Goal: Task Accomplishment & Management: Manage account settings

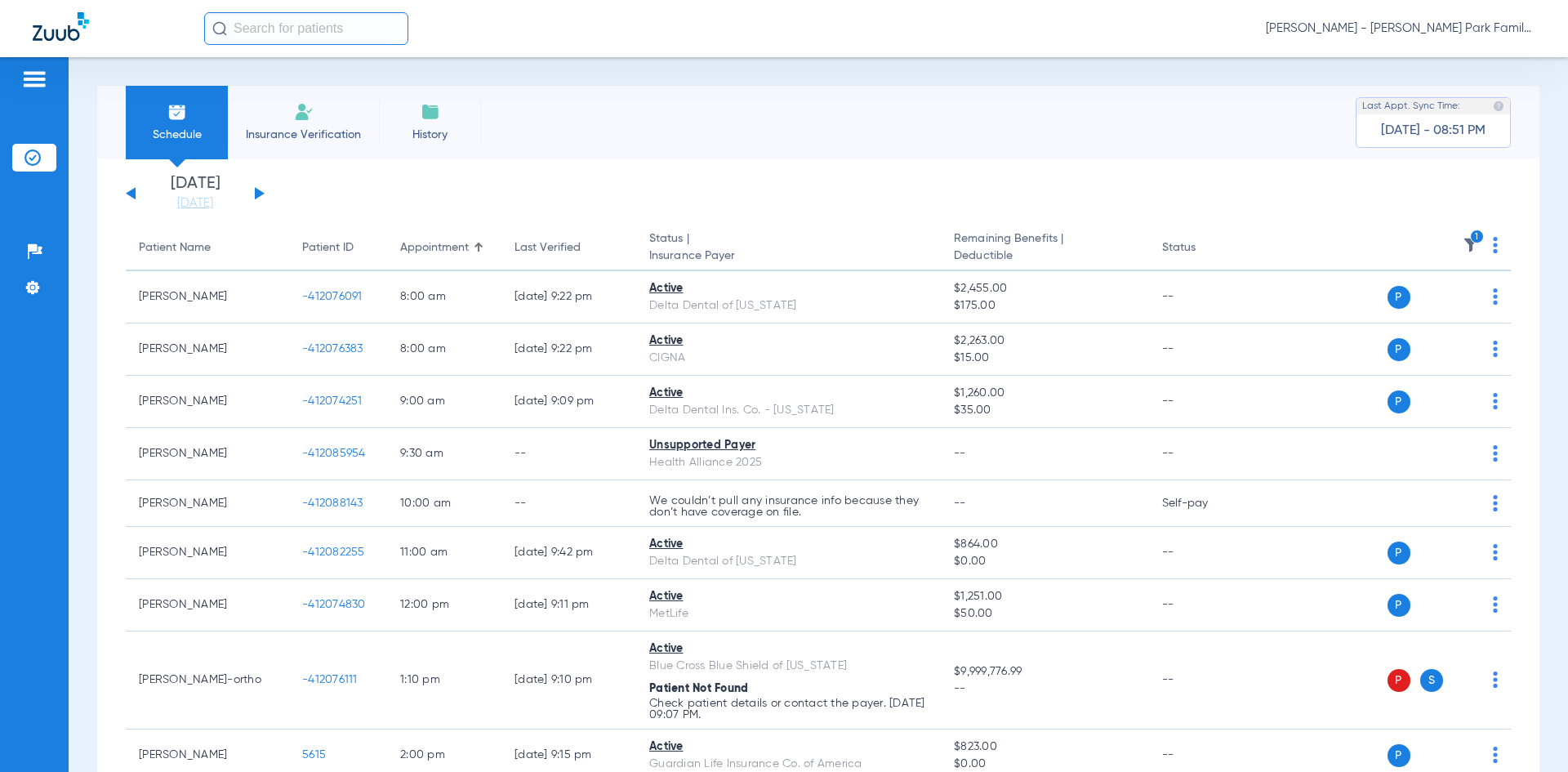
click at [255, 192] on button at bounding box center [259, 193] width 10 height 13
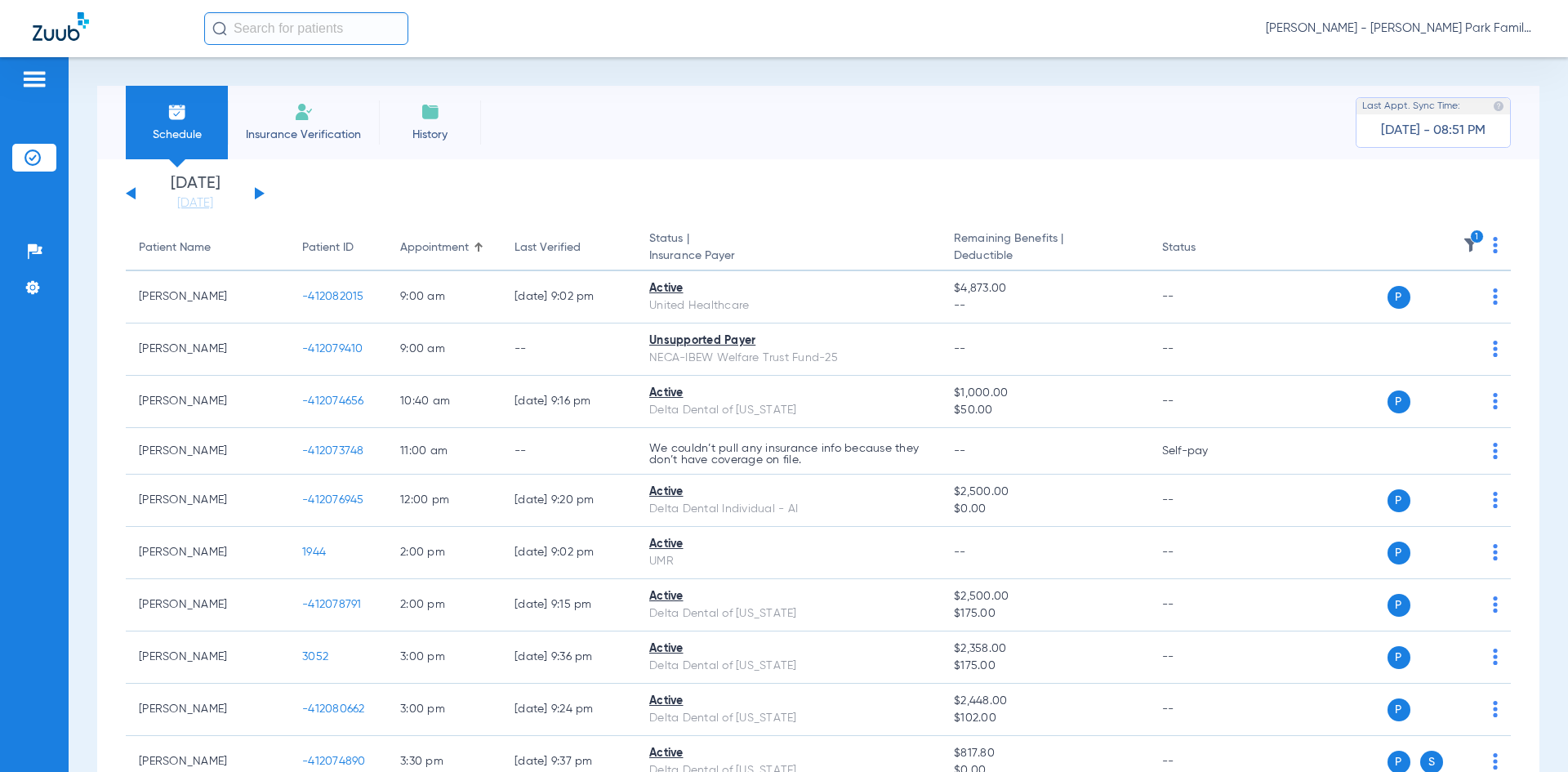
click at [1469, 242] on icon "1" at bounding box center [1476, 236] width 15 height 15
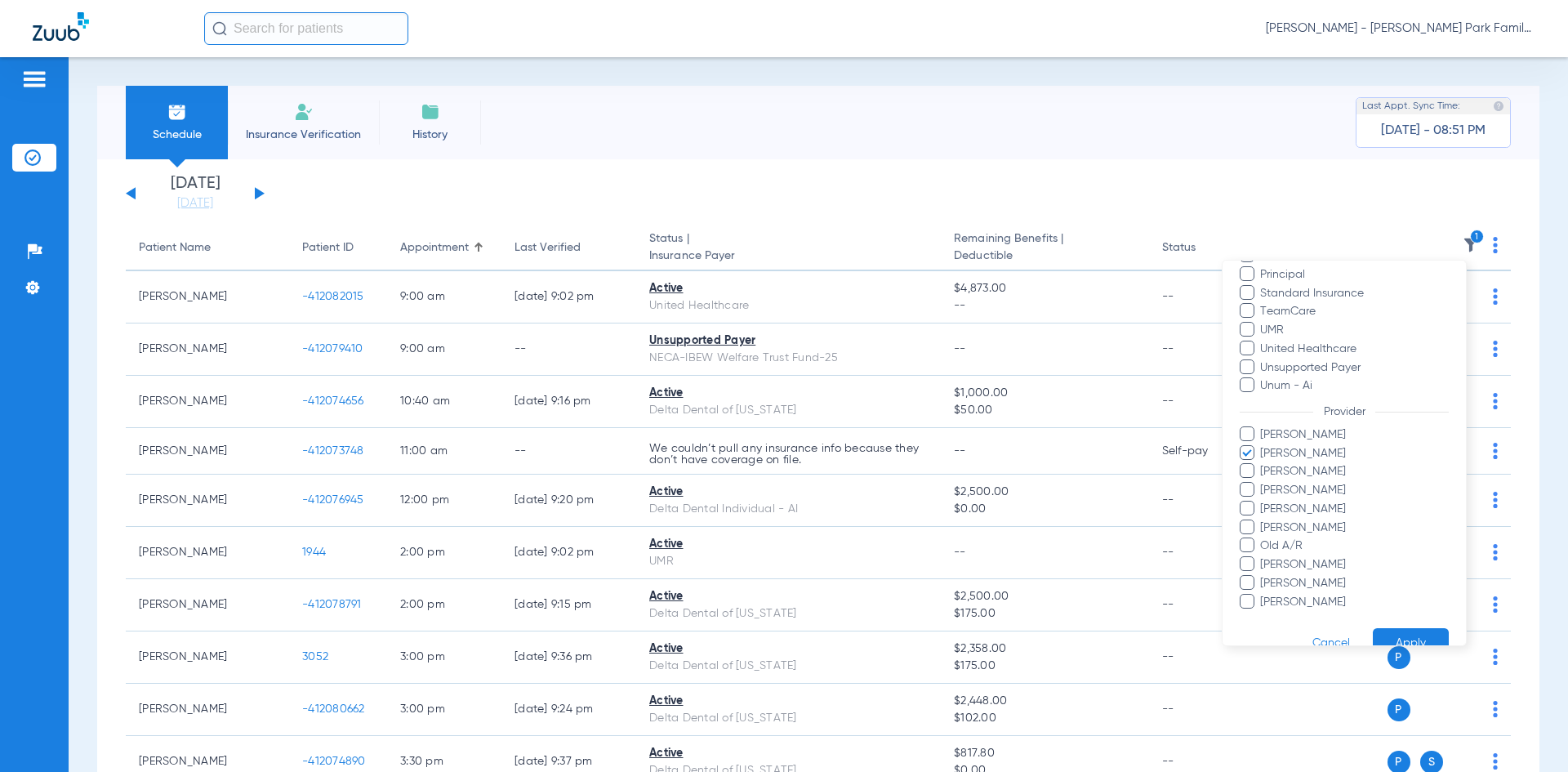
scroll to position [490, 0]
click at [1244, 565] on span at bounding box center [1246, 568] width 15 height 15
click at [1262, 580] on input "[PERSON_NAME]" at bounding box center [1262, 580] width 0 height 0
click at [1394, 634] on button "Apply" at bounding box center [1410, 630] width 75 height 32
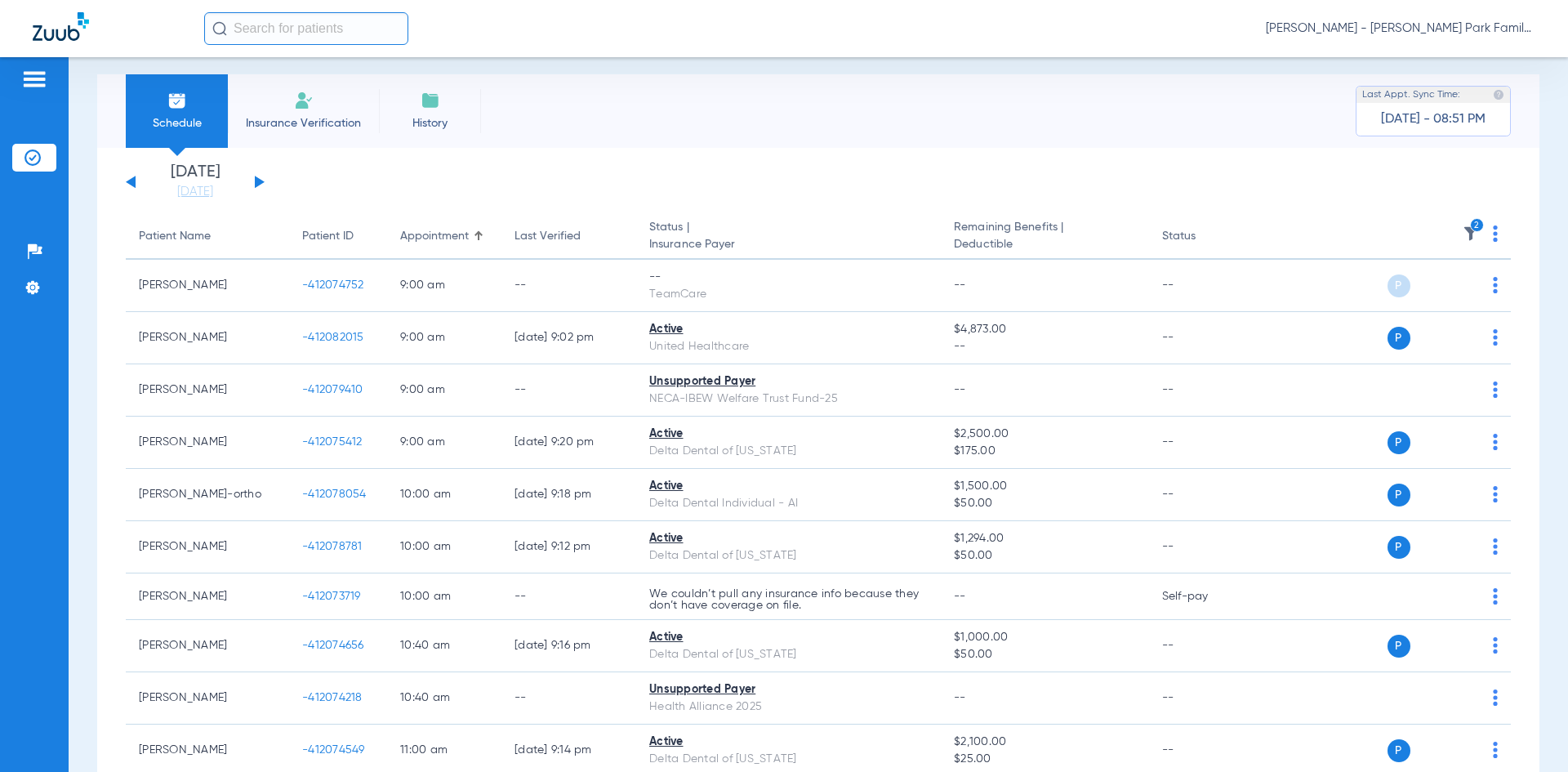
scroll to position [5, 0]
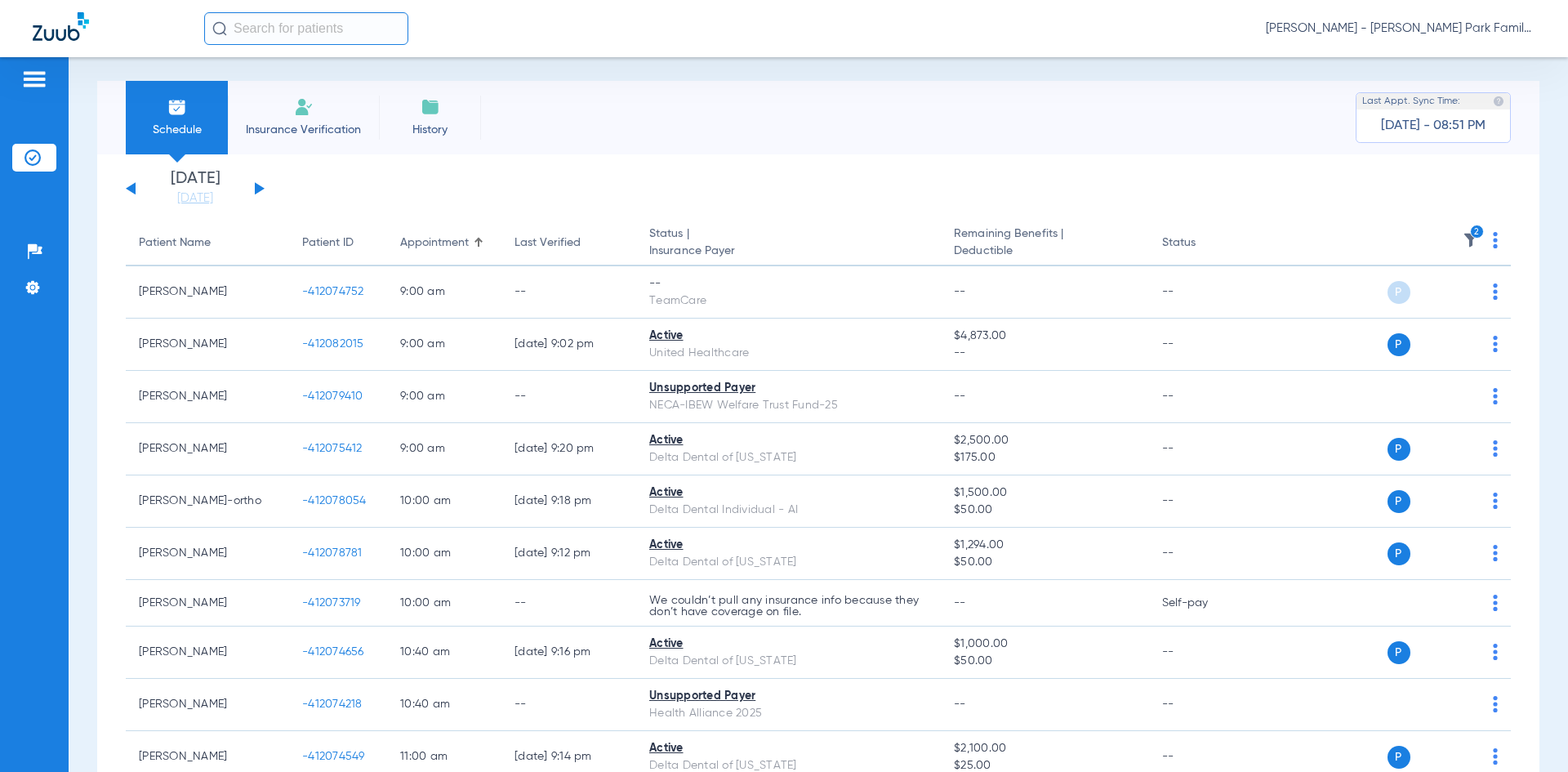
click at [261, 186] on div "[DATE] [DATE] [DATE] [DATE] [DATE] [DATE] [DATE] [DATE] [DATE] [DATE] [DATE] [D…" at bounding box center [194, 188] width 138 height 36
click at [255, 187] on button at bounding box center [259, 188] width 10 height 13
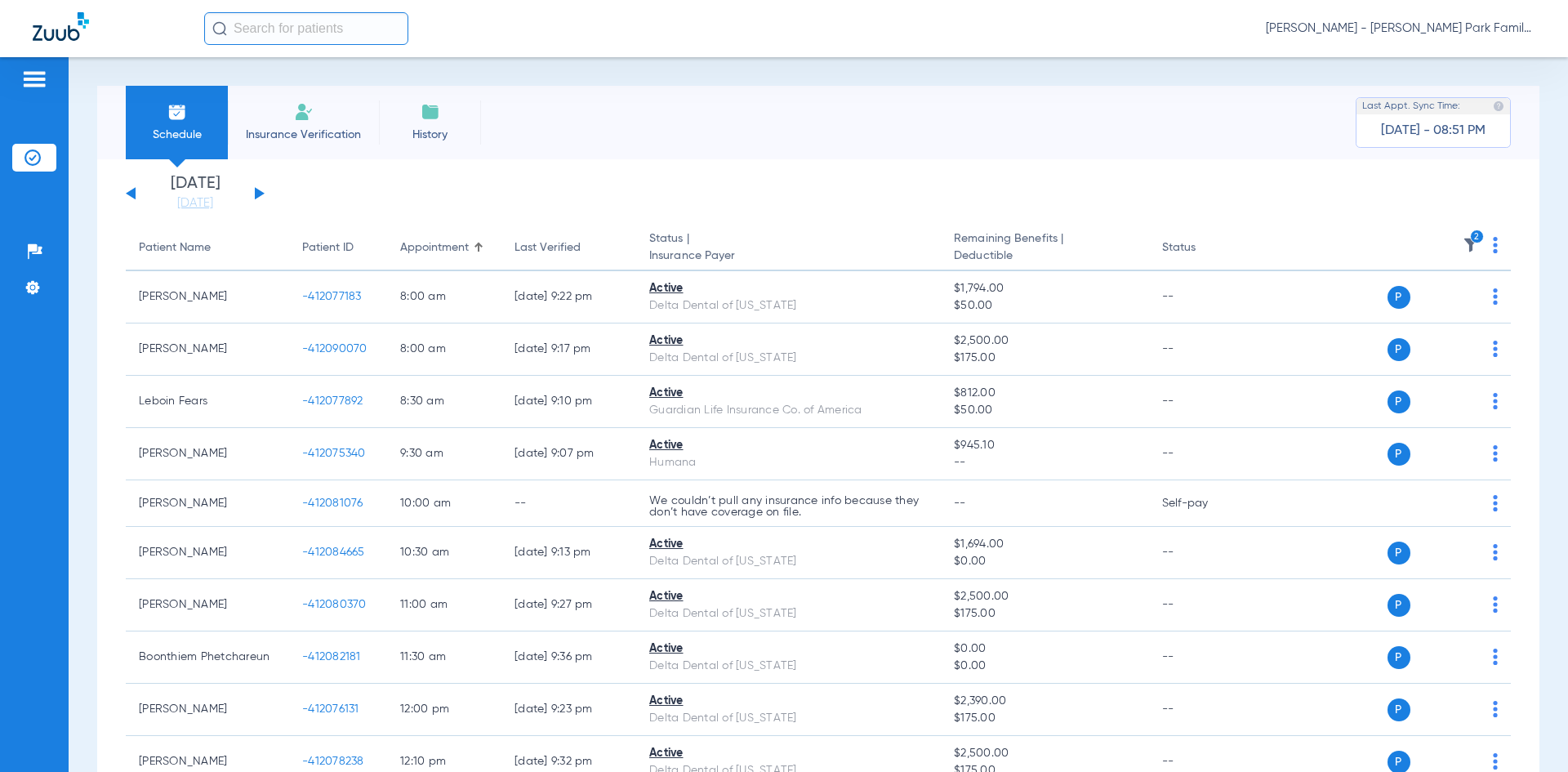
click at [1469, 241] on icon "2" at bounding box center [1476, 236] width 15 height 15
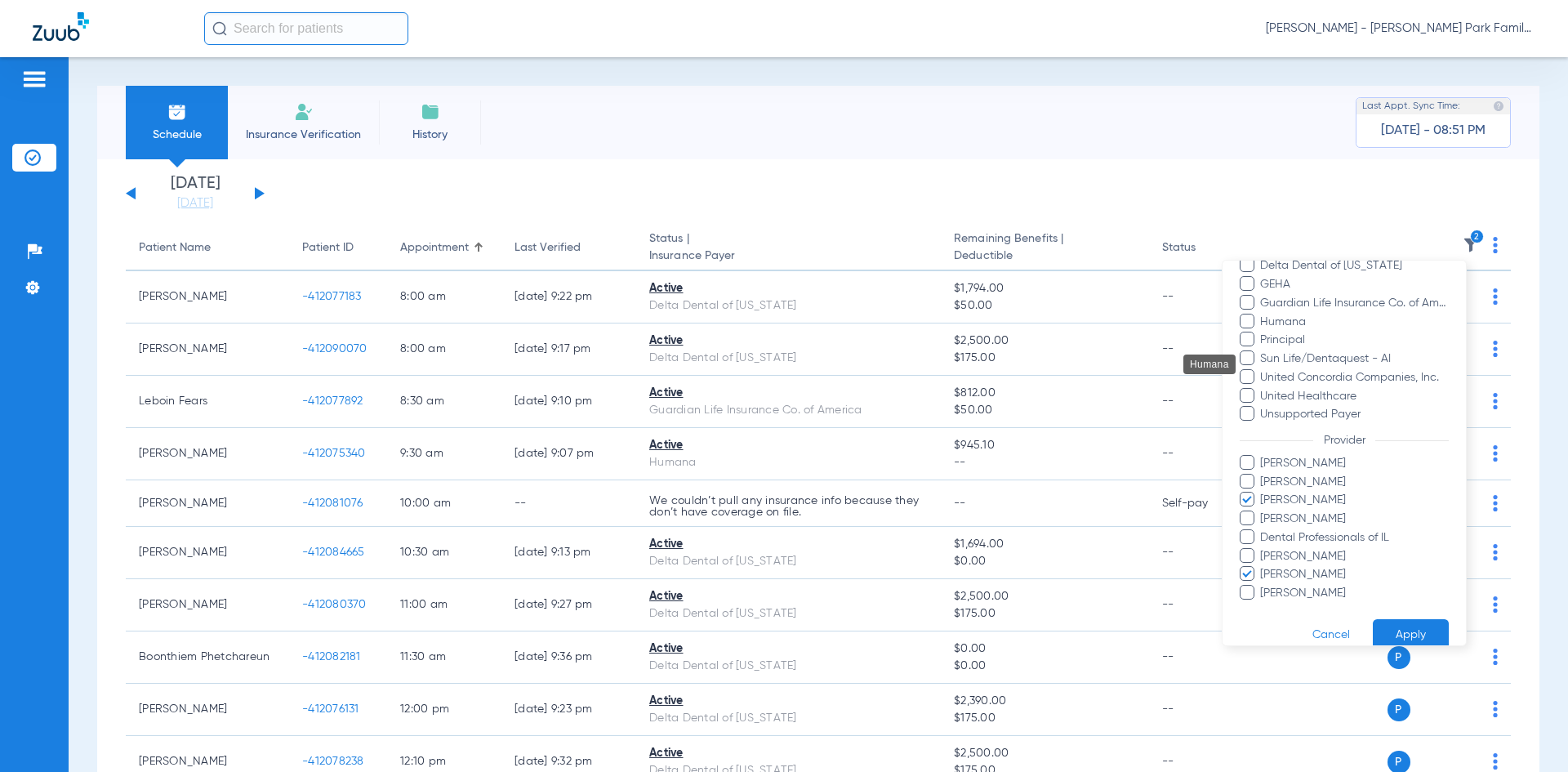
scroll to position [396, 0]
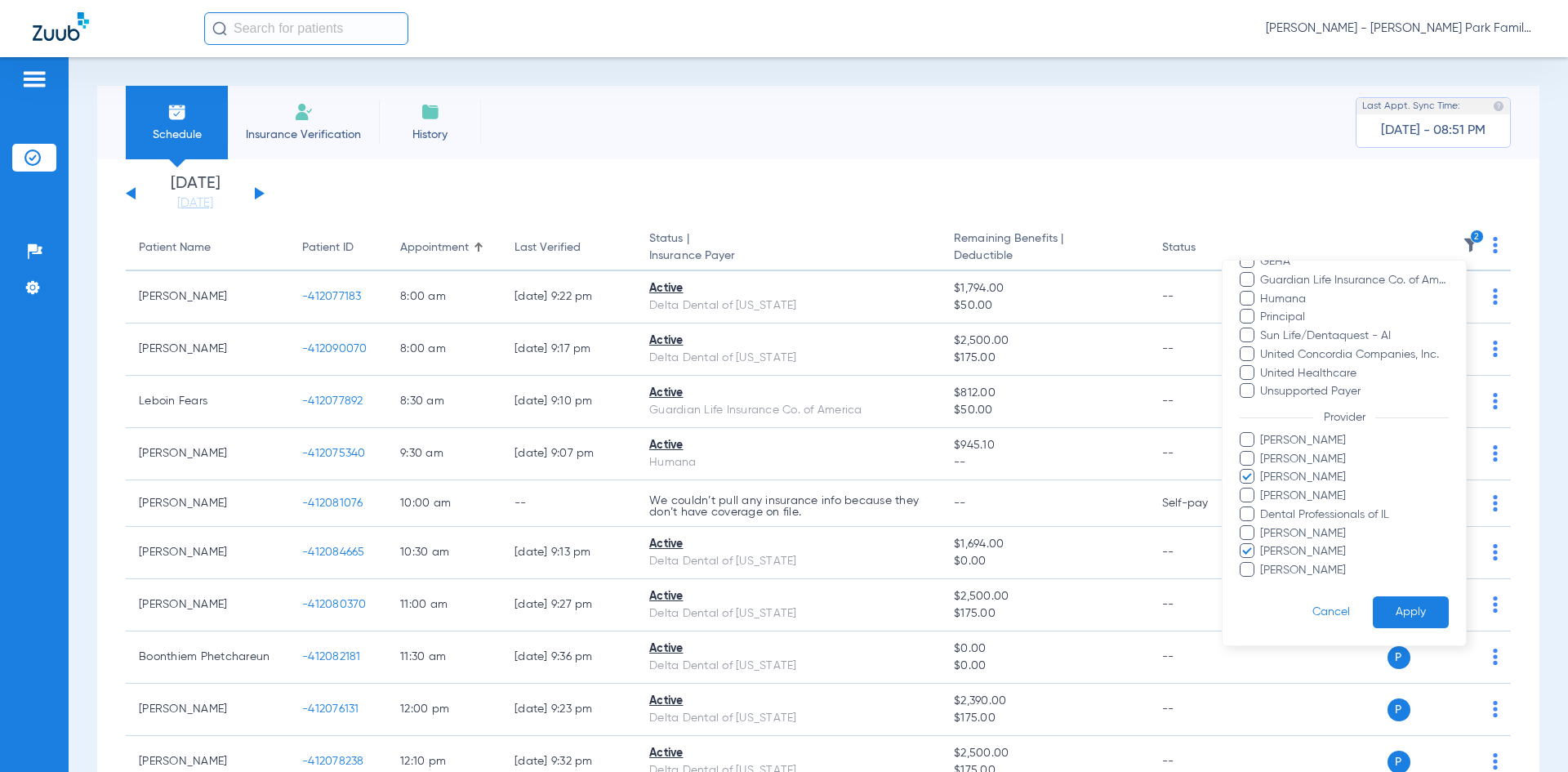
click at [1251, 474] on span at bounding box center [1246, 475] width 15 height 15
click at [1262, 489] on input "[PERSON_NAME]" at bounding box center [1262, 489] width 0 height 0
click at [1377, 615] on button "Apply" at bounding box center [1410, 611] width 75 height 32
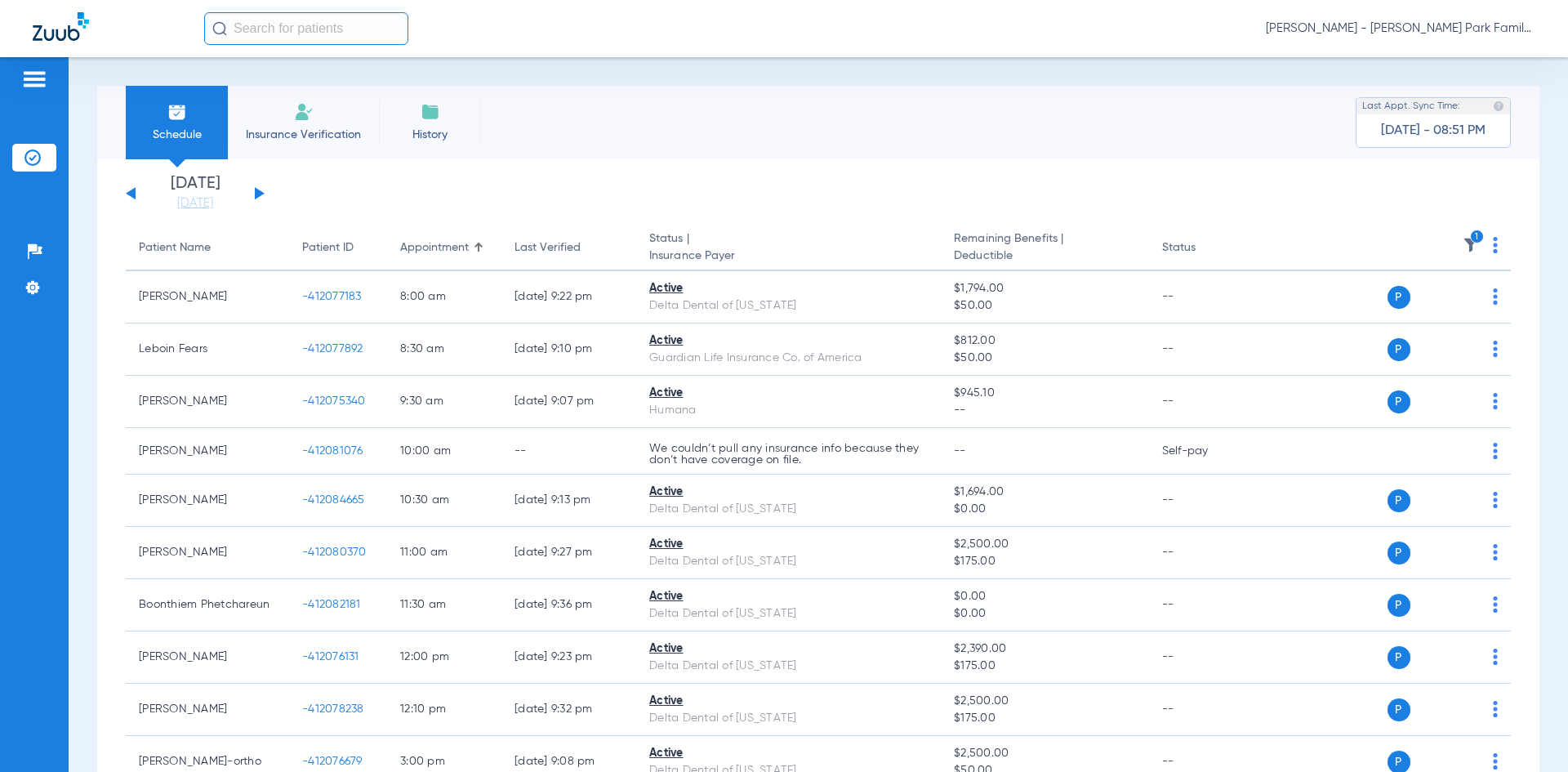
click at [254, 192] on button at bounding box center [259, 193] width 10 height 13
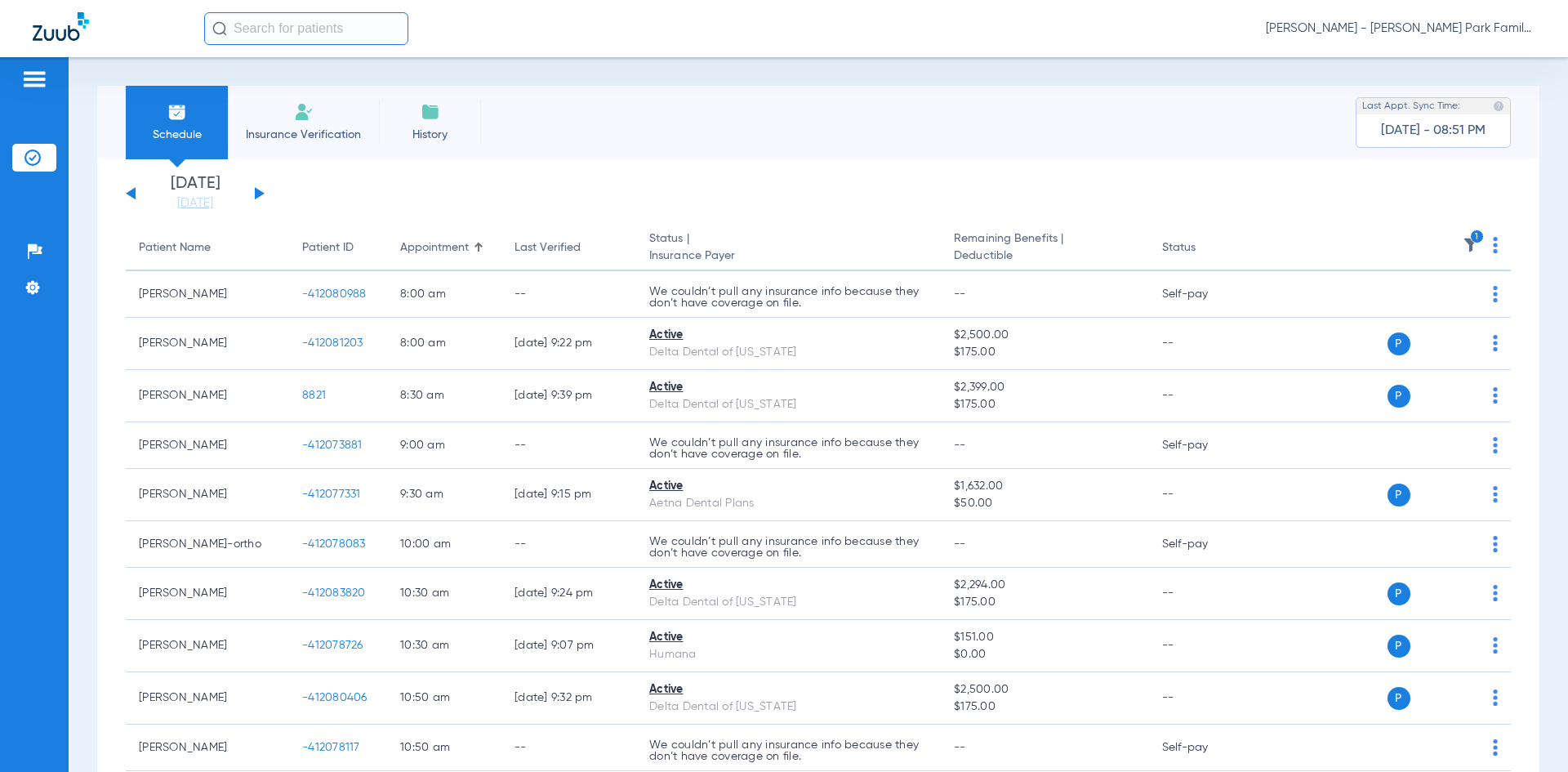
click at [1463, 249] on img at bounding box center [1470, 245] width 16 height 16
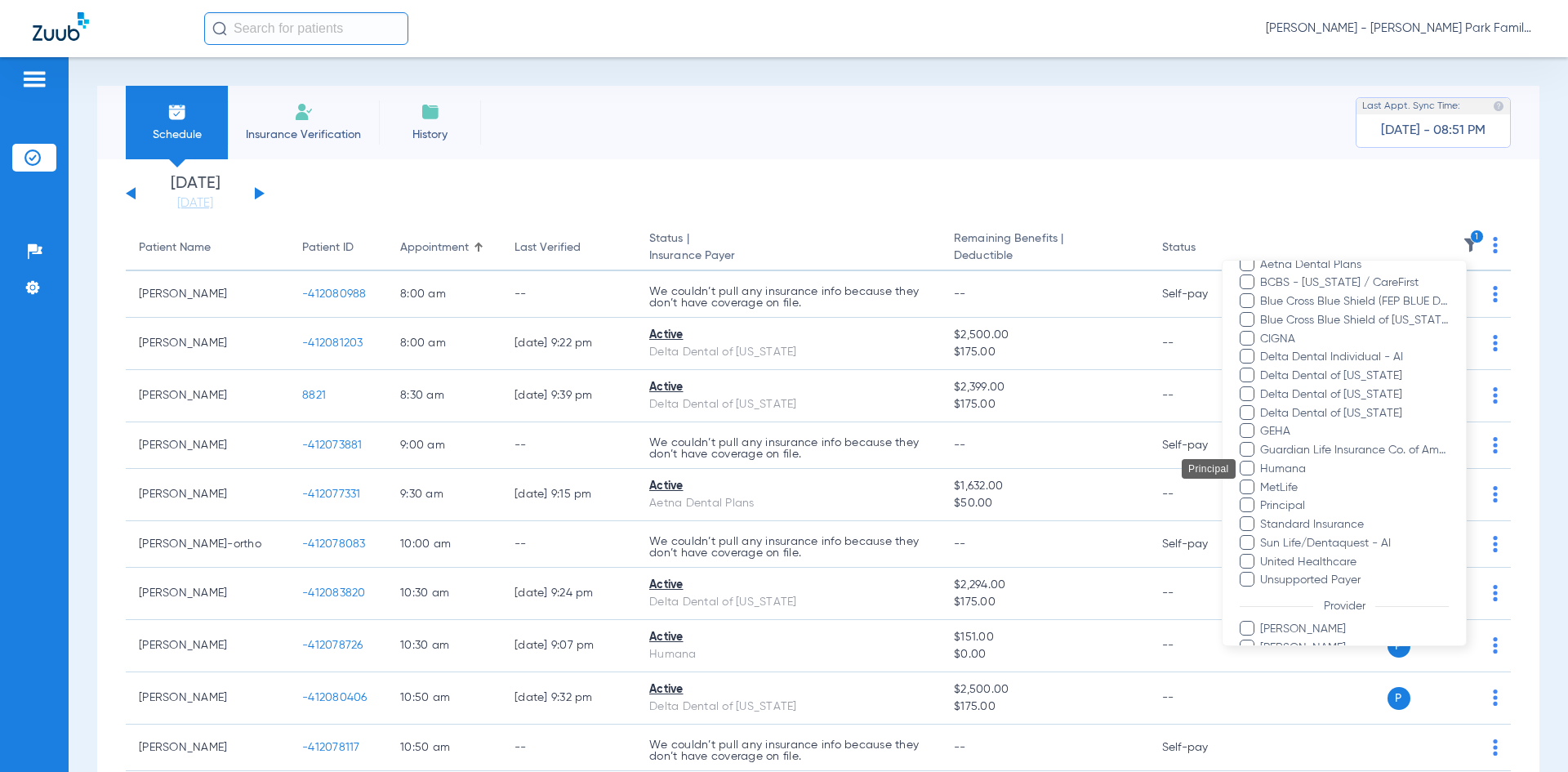
scroll to position [245, 0]
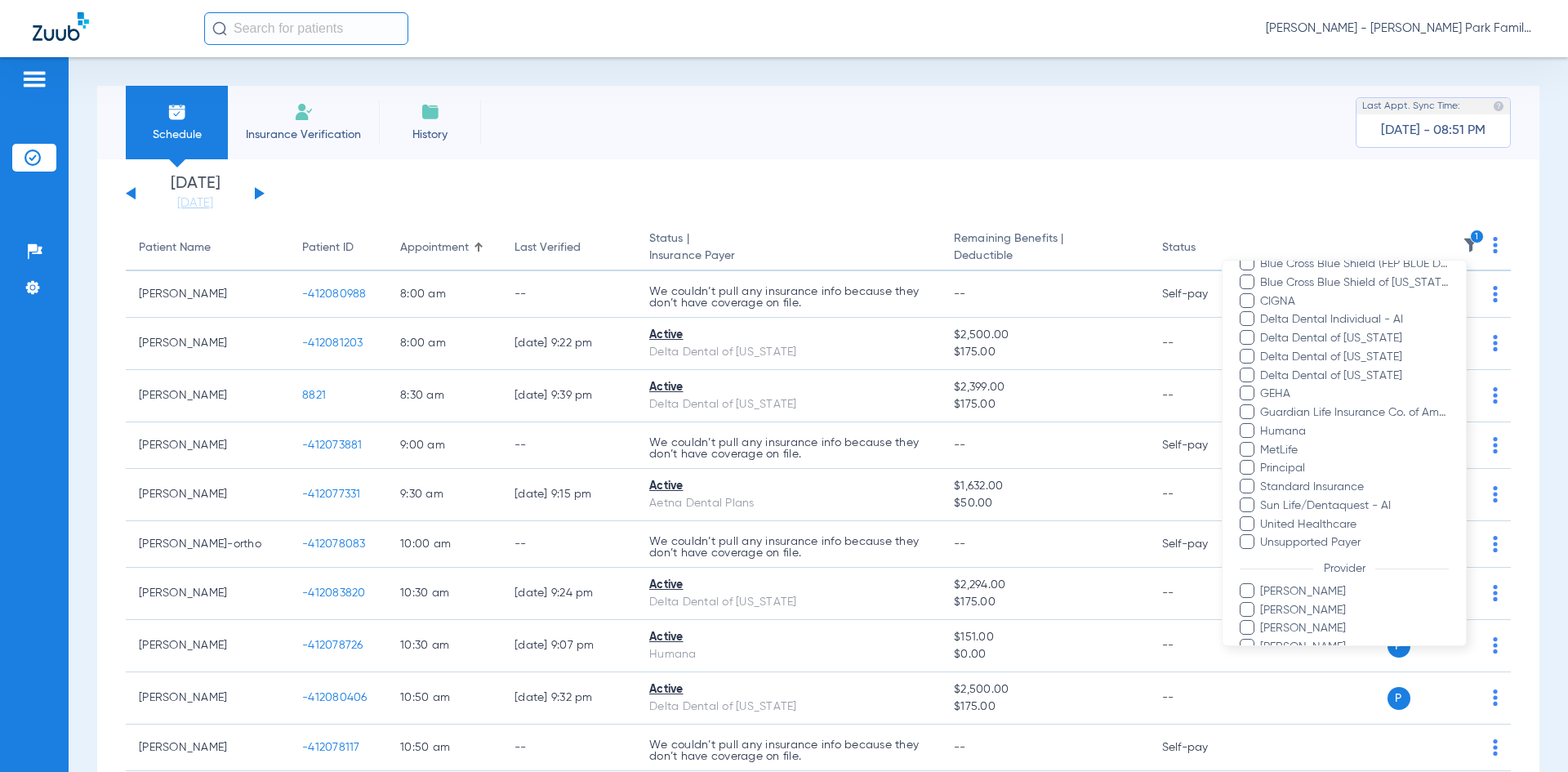
click at [1245, 610] on span at bounding box center [1246, 609] width 15 height 15
click at [1262, 621] on input "[PERSON_NAME]" at bounding box center [1262, 621] width 0 height 0
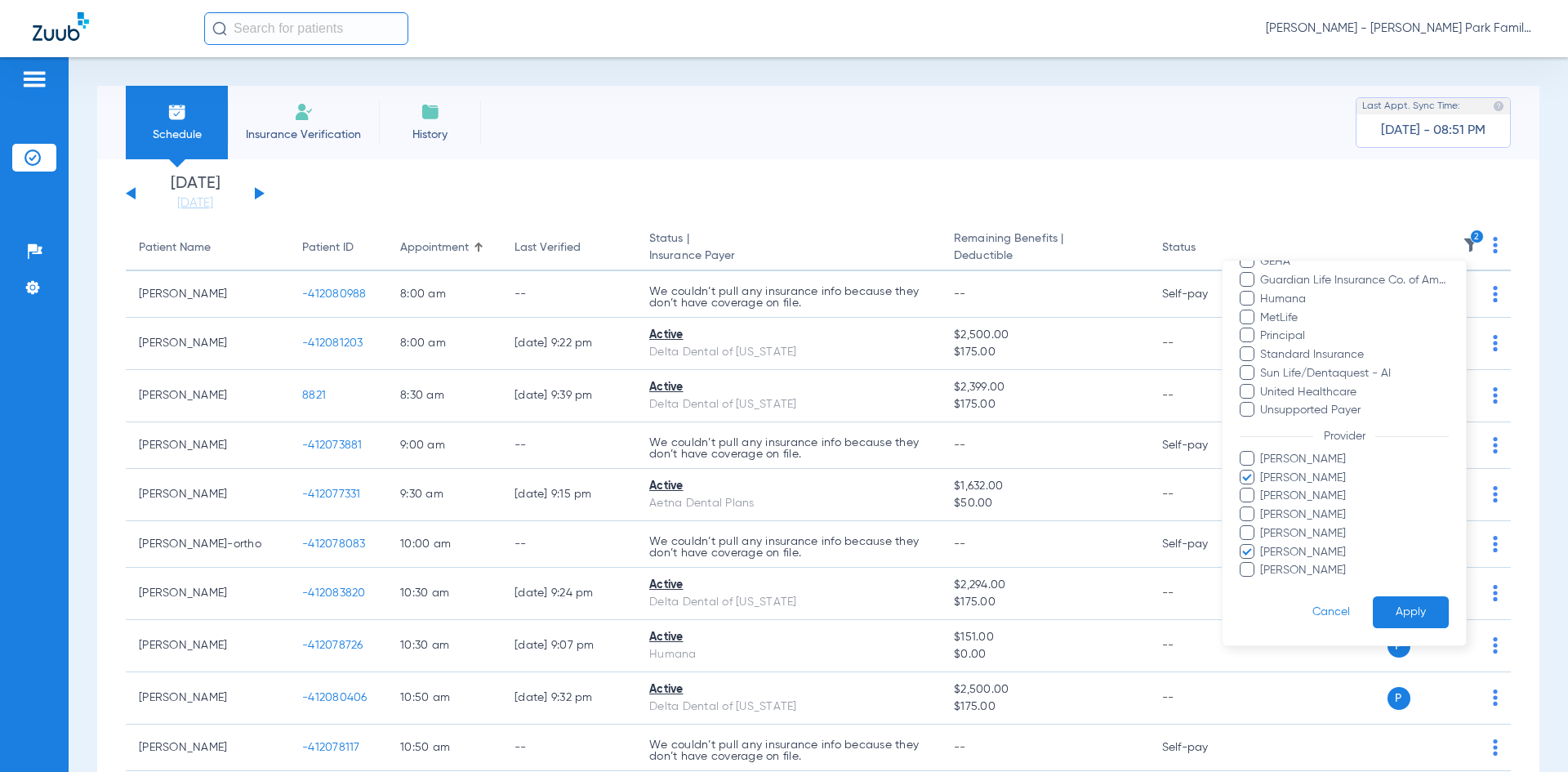
click at [1373, 611] on button "Apply" at bounding box center [1410, 611] width 75 height 32
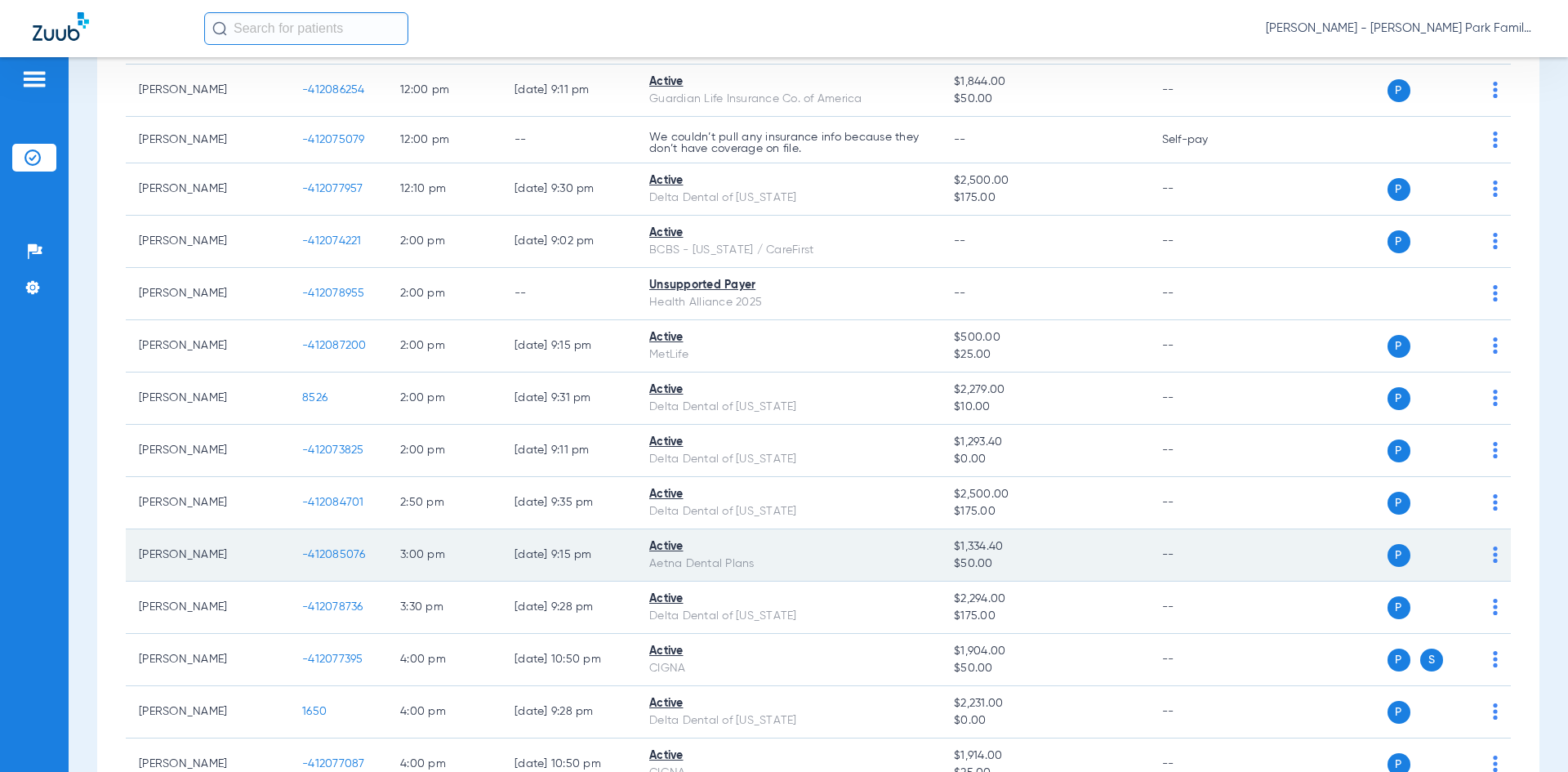
scroll to position [945, 0]
